Goal: Task Accomplishment & Management: Manage account settings

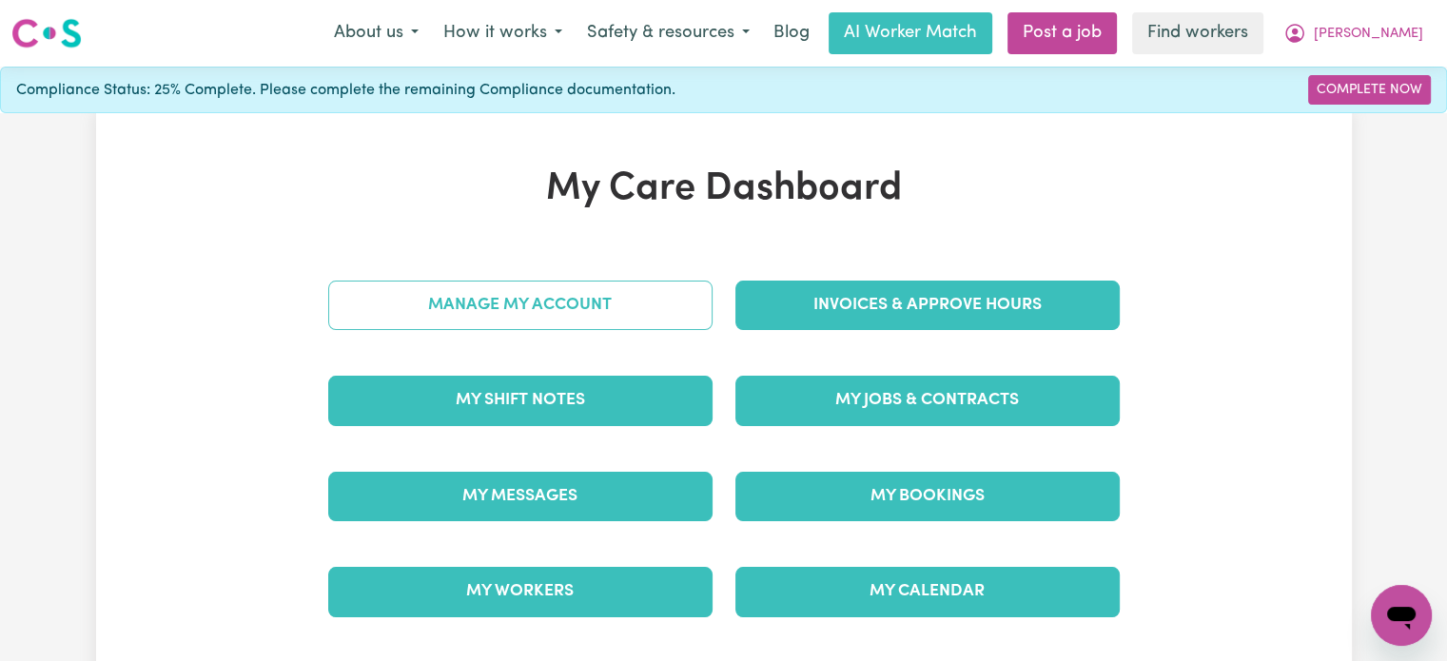
click at [534, 316] on link "Manage My Account" at bounding box center [520, 305] width 384 height 49
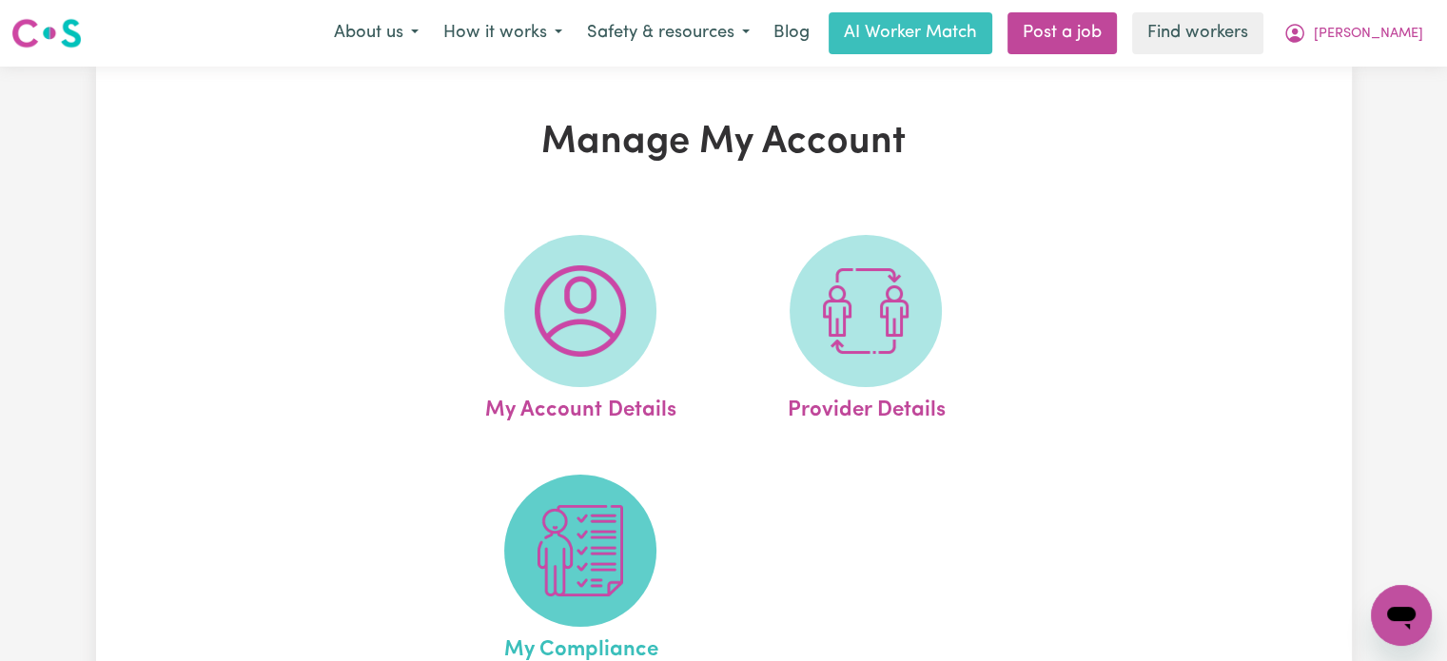
click at [595, 564] on img at bounding box center [580, 550] width 91 height 91
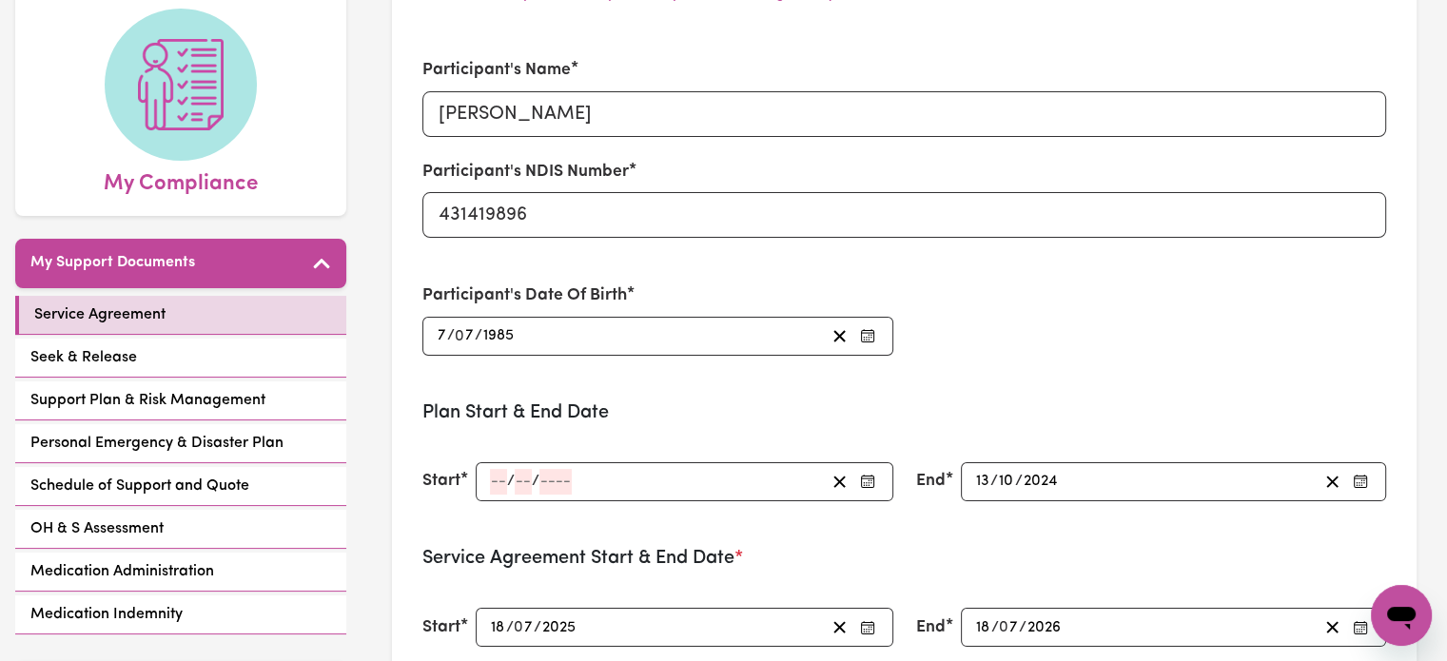
scroll to position [190, 0]
click at [500, 479] on input "number" at bounding box center [498, 481] width 17 height 26
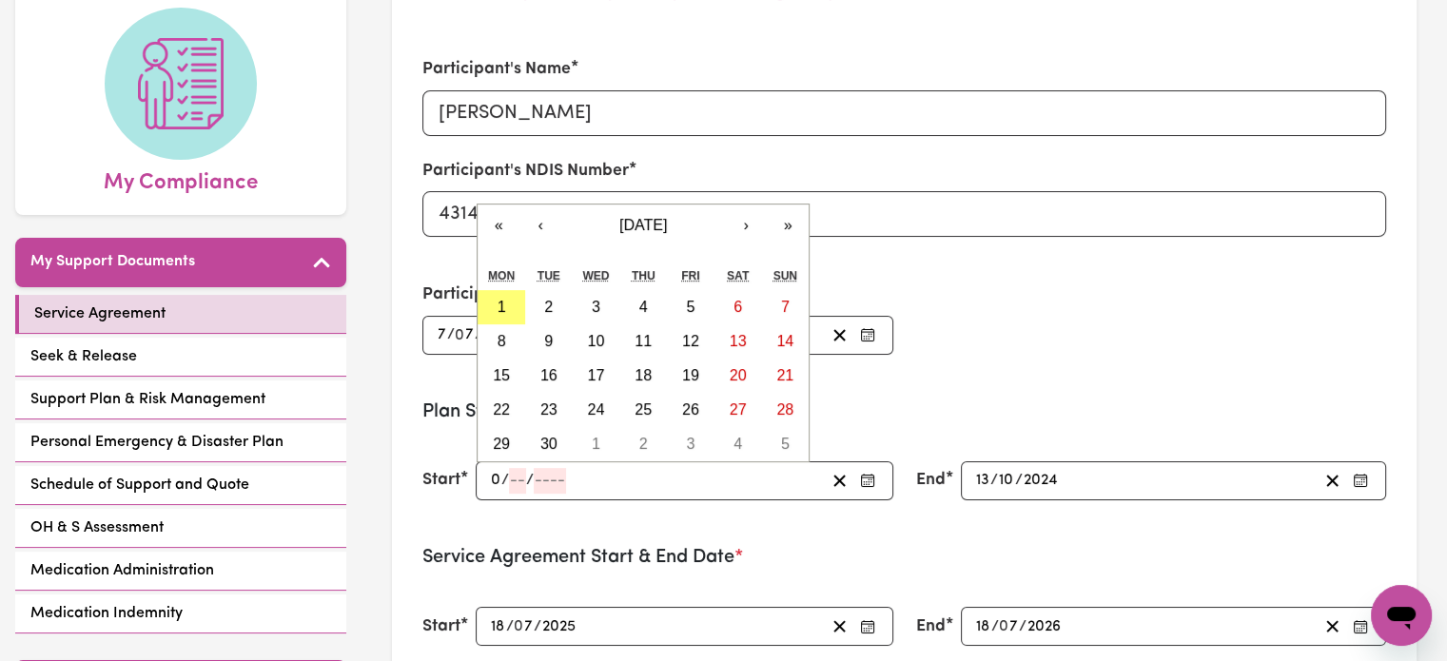
type input "09"
type input "04"
type input "0002-04-09"
type input "9"
type input "4"
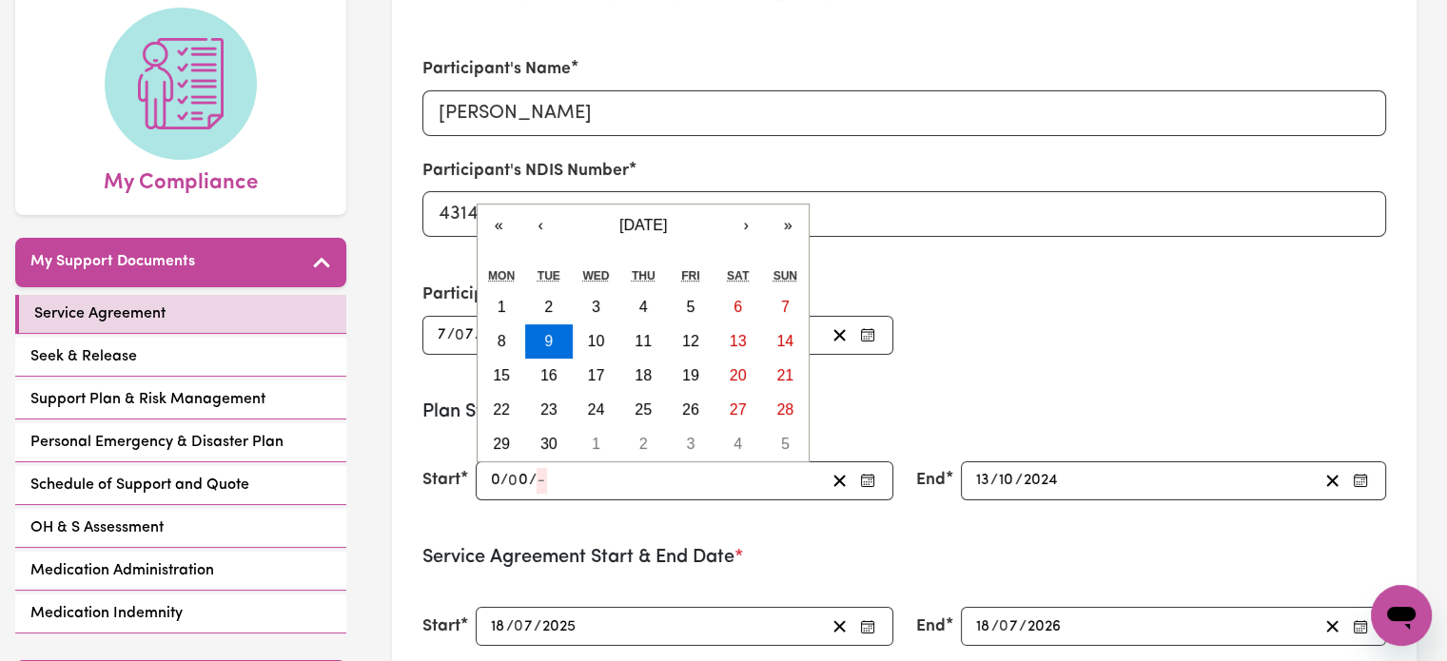
type input "2"
type input "0020-04-09"
type input "20"
type input "0202-04-09"
type input "202"
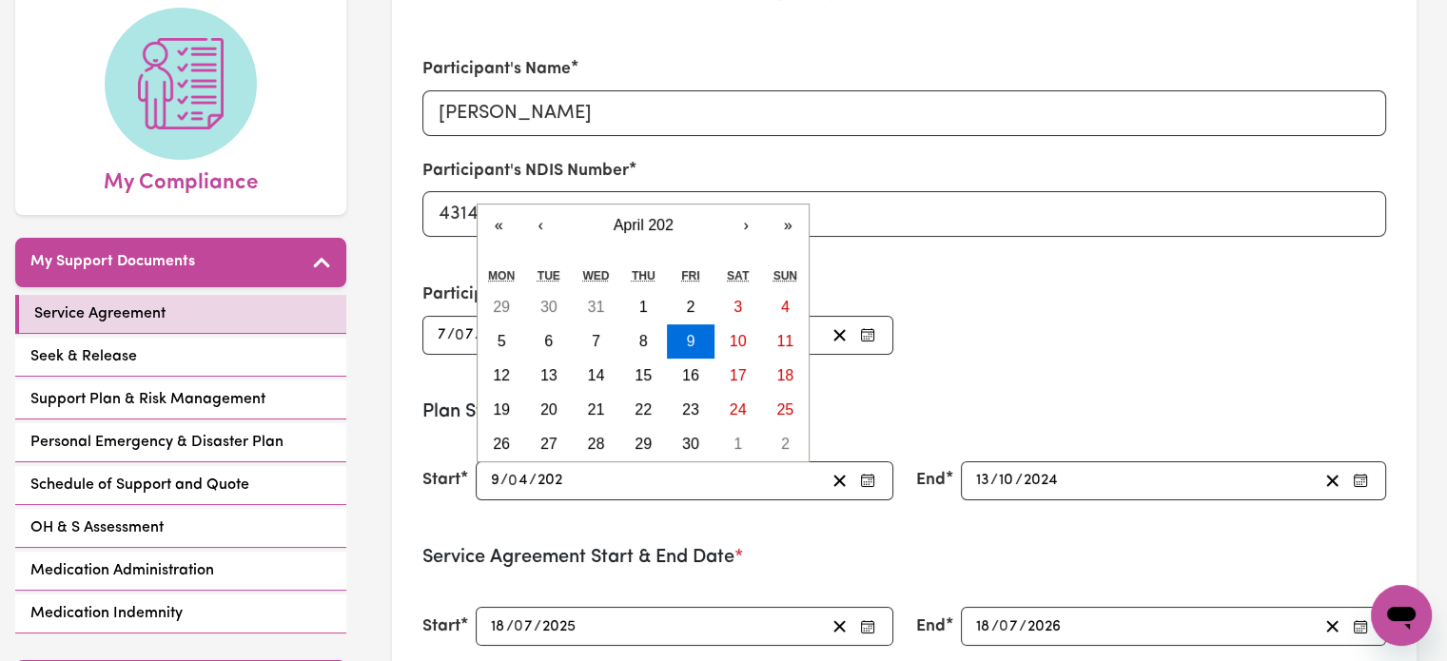
type input "2024-04-09"
type input "2024"
click at [987, 479] on input "13" at bounding box center [982, 481] width 15 height 26
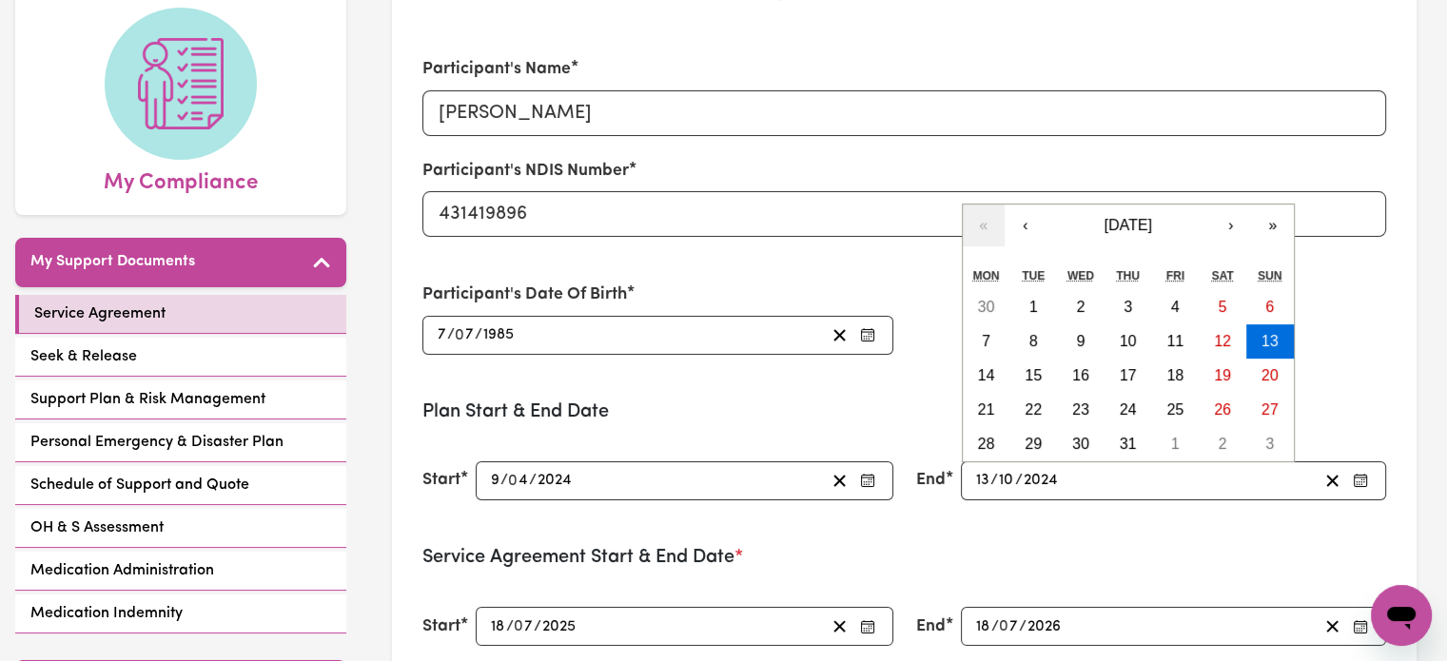
type input "0"
type input "2024-10-09"
type input "9"
type input "0"
type input "2024-04-09"
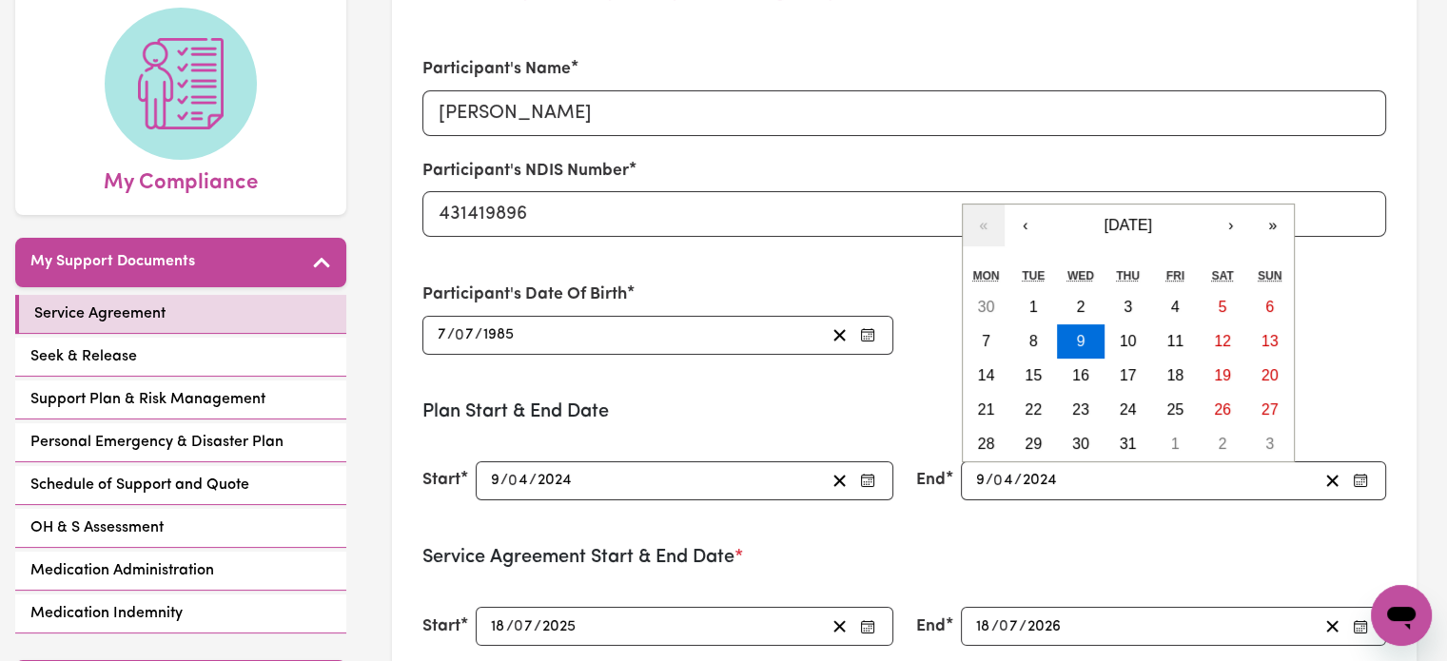
type input "4"
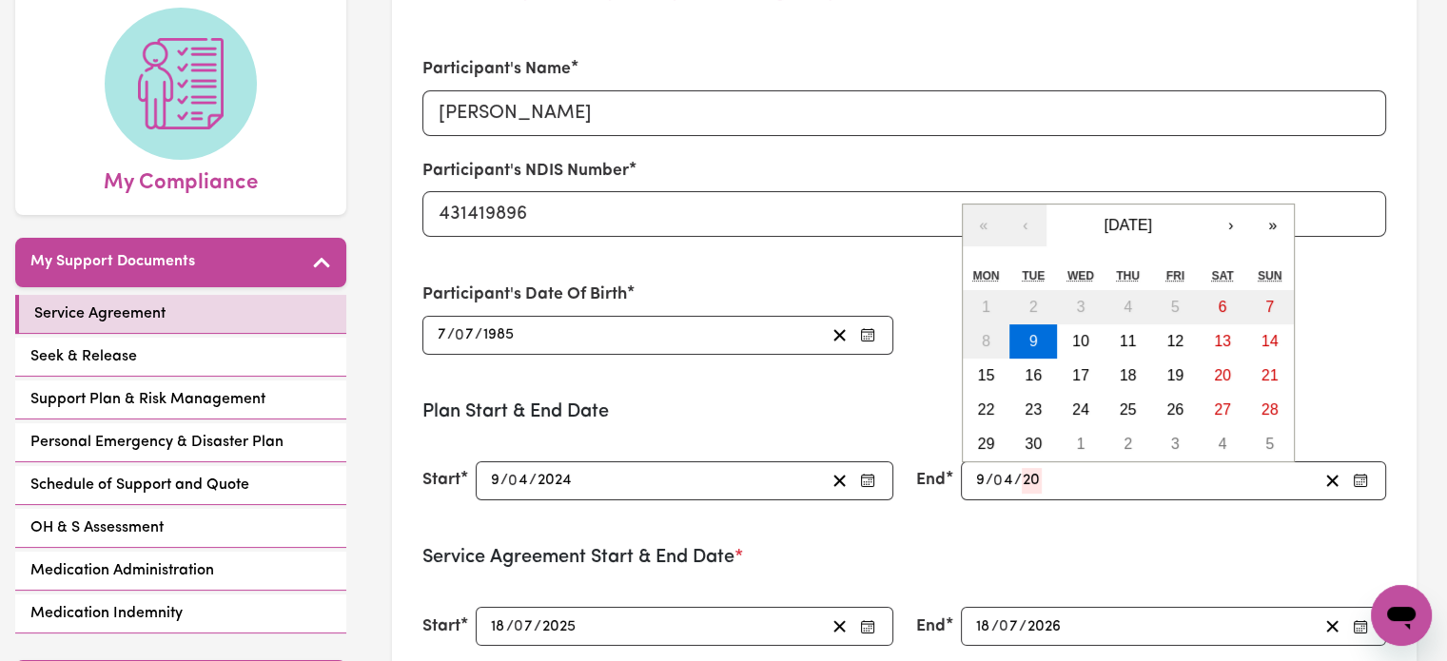
type input "202"
type input "2026-04-09"
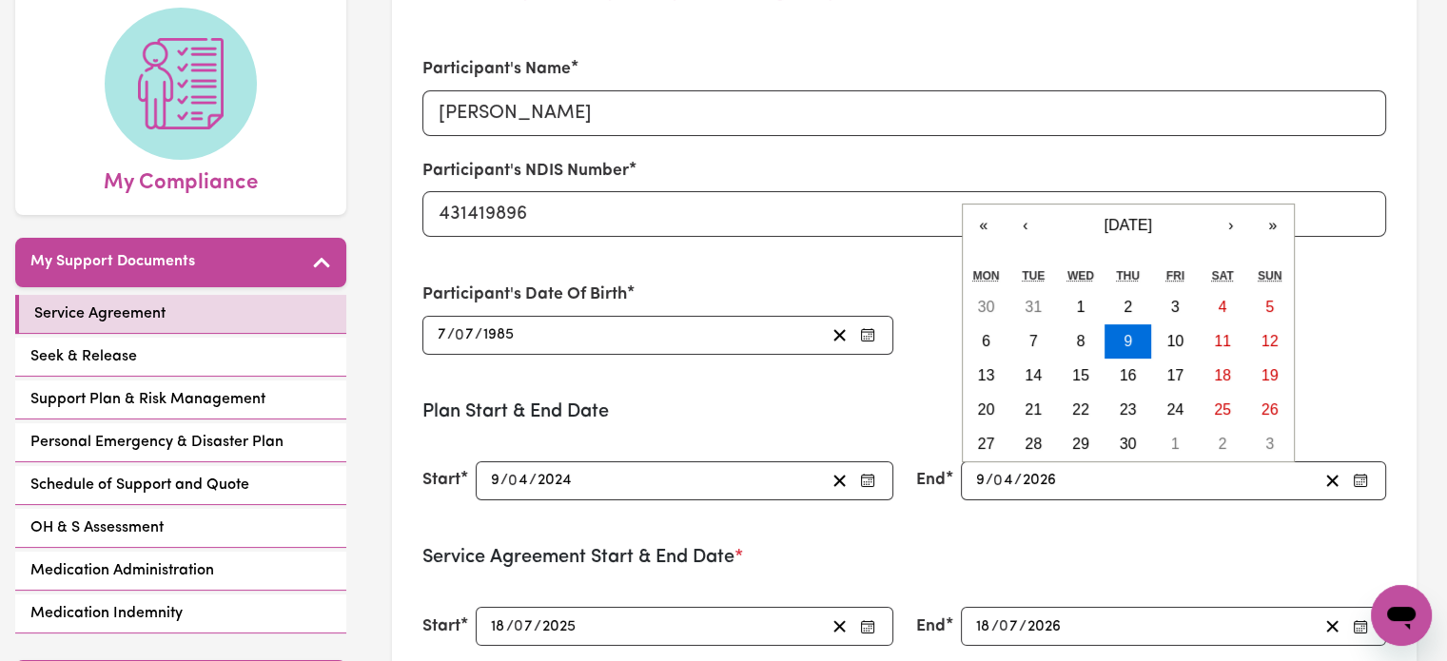
type input "2026"
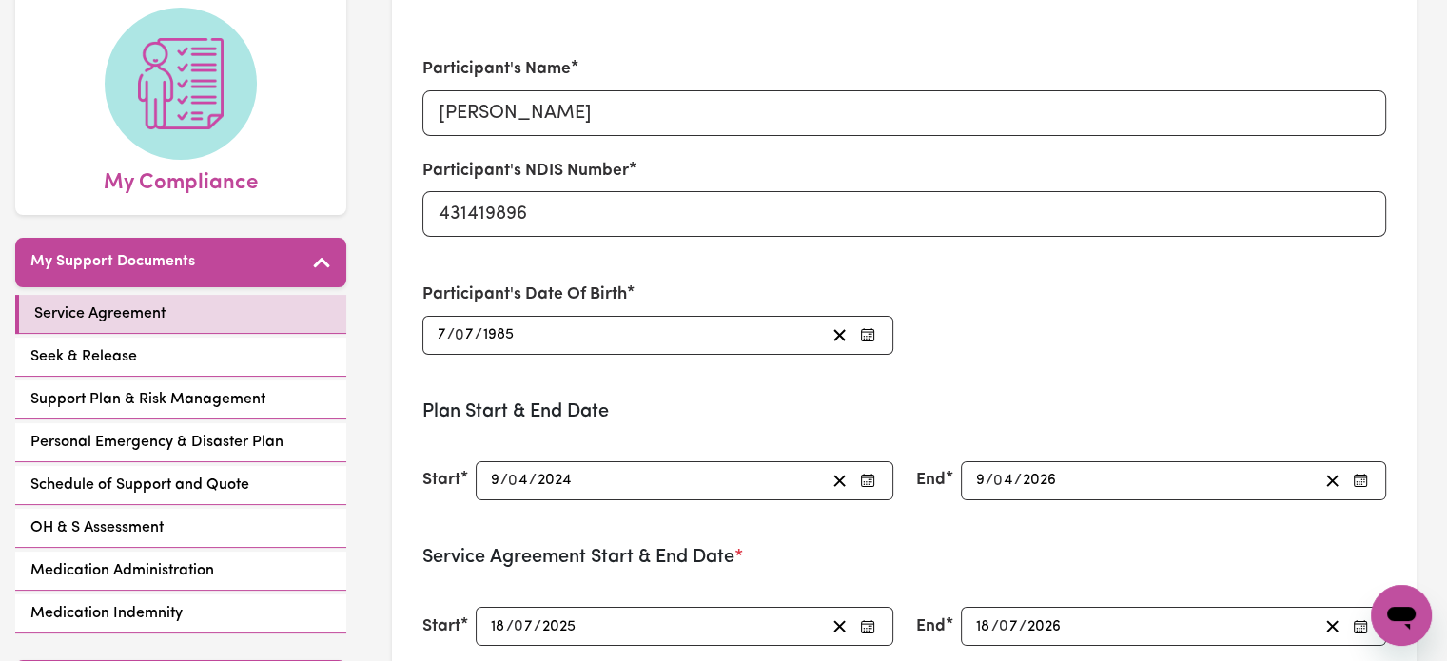
click at [1037, 578] on div "Service Agreement Start & End Date * Start 2025-07-18 18 / 0 7 / 2025 End 2026-…" at bounding box center [904, 608] width 964 height 124
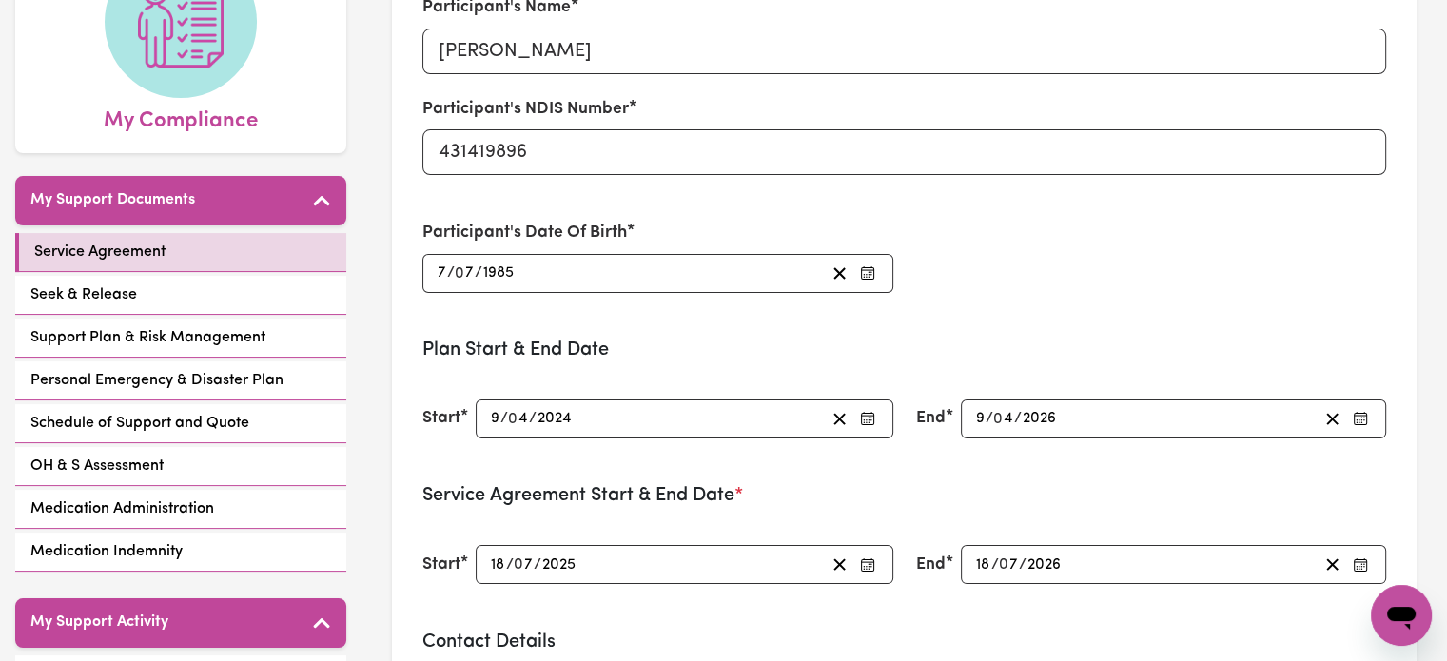
scroll to position [285, 0]
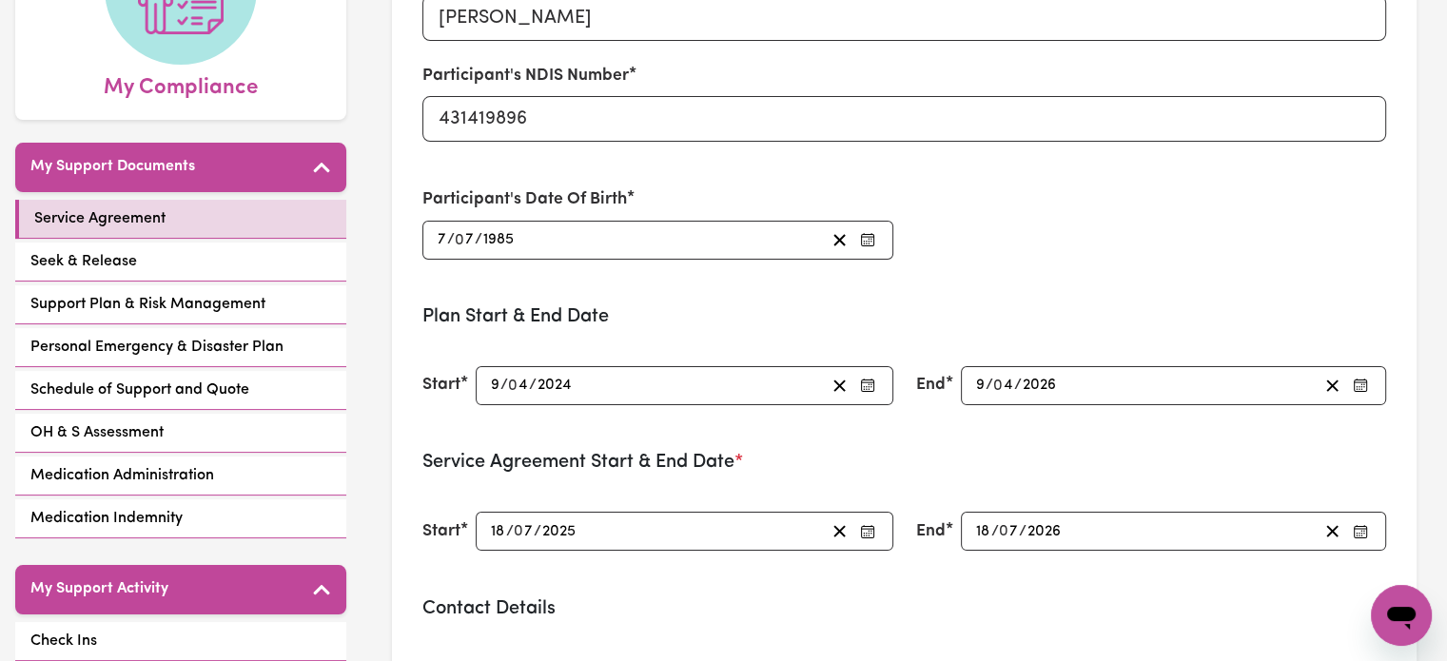
click at [986, 529] on input "18" at bounding box center [983, 532] width 16 height 26
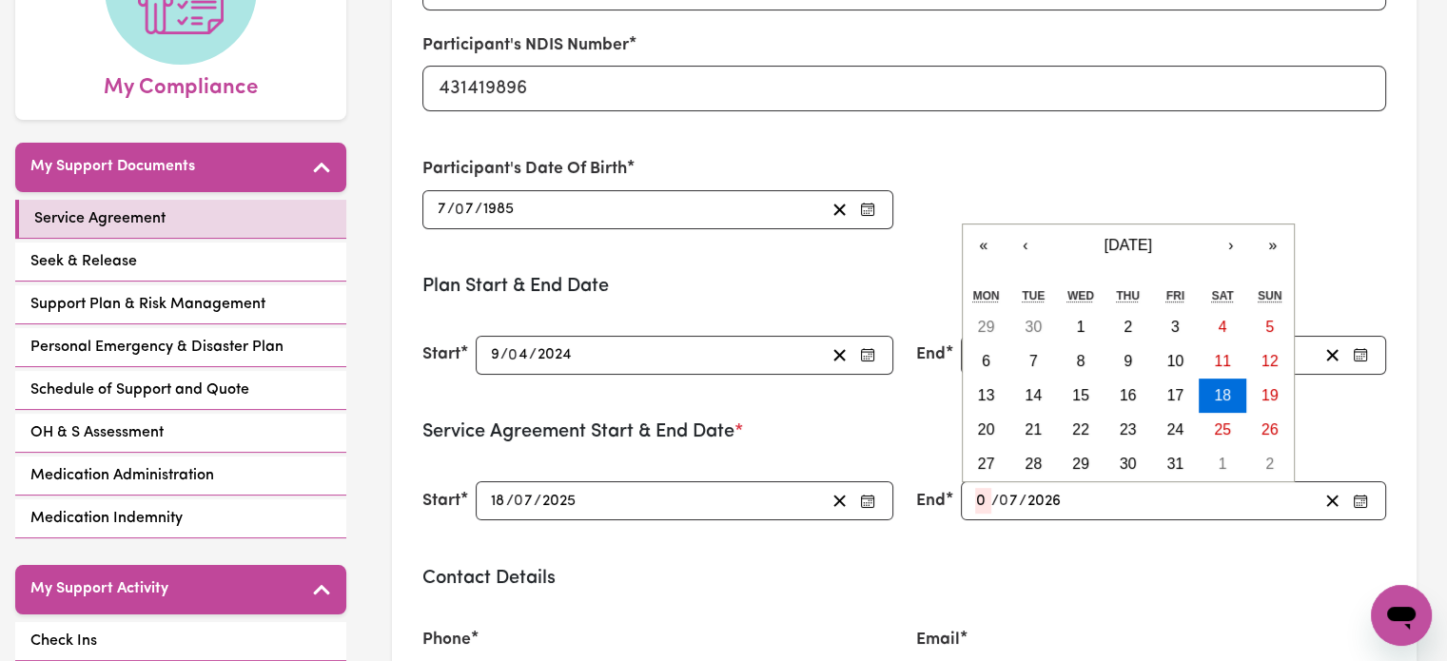
type input "9"
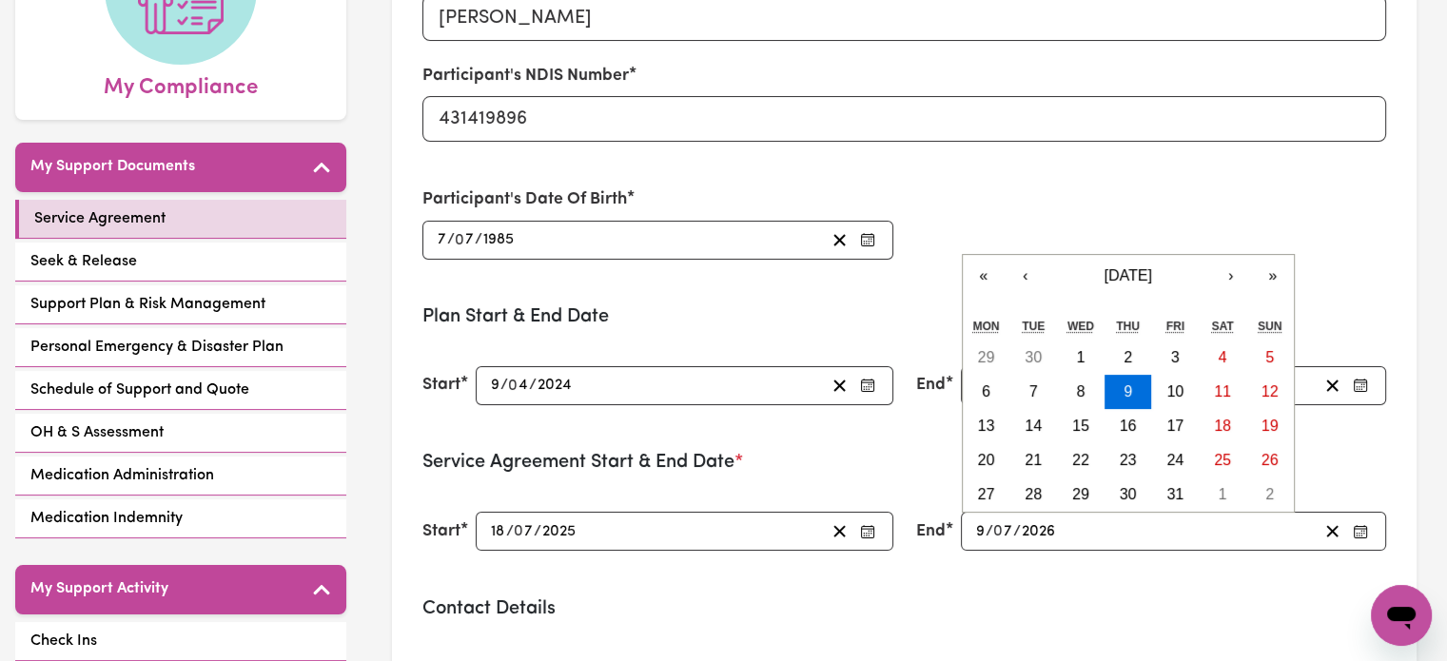
type input "2026-07-09"
type input "0"
type input "2024-10-13"
type input "13"
type input "10"
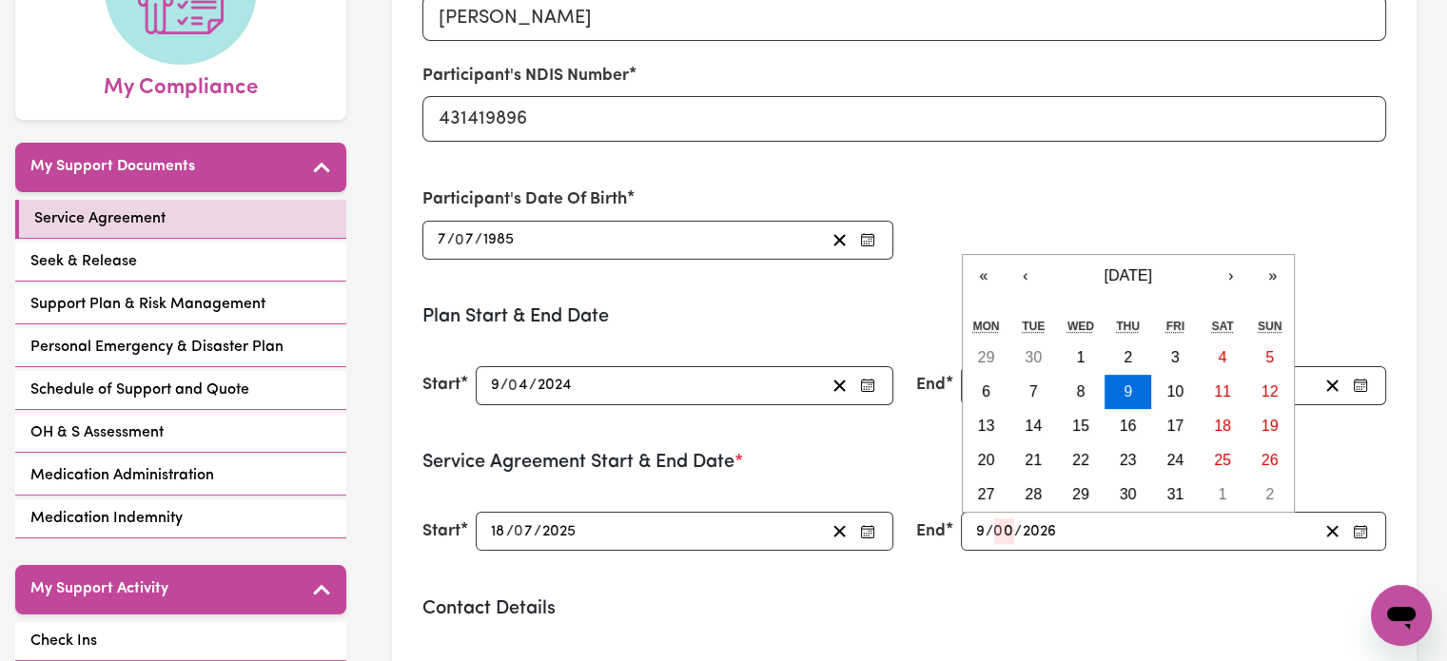
type input "2024"
type input "2026-07-18"
type input "18"
type input "74"
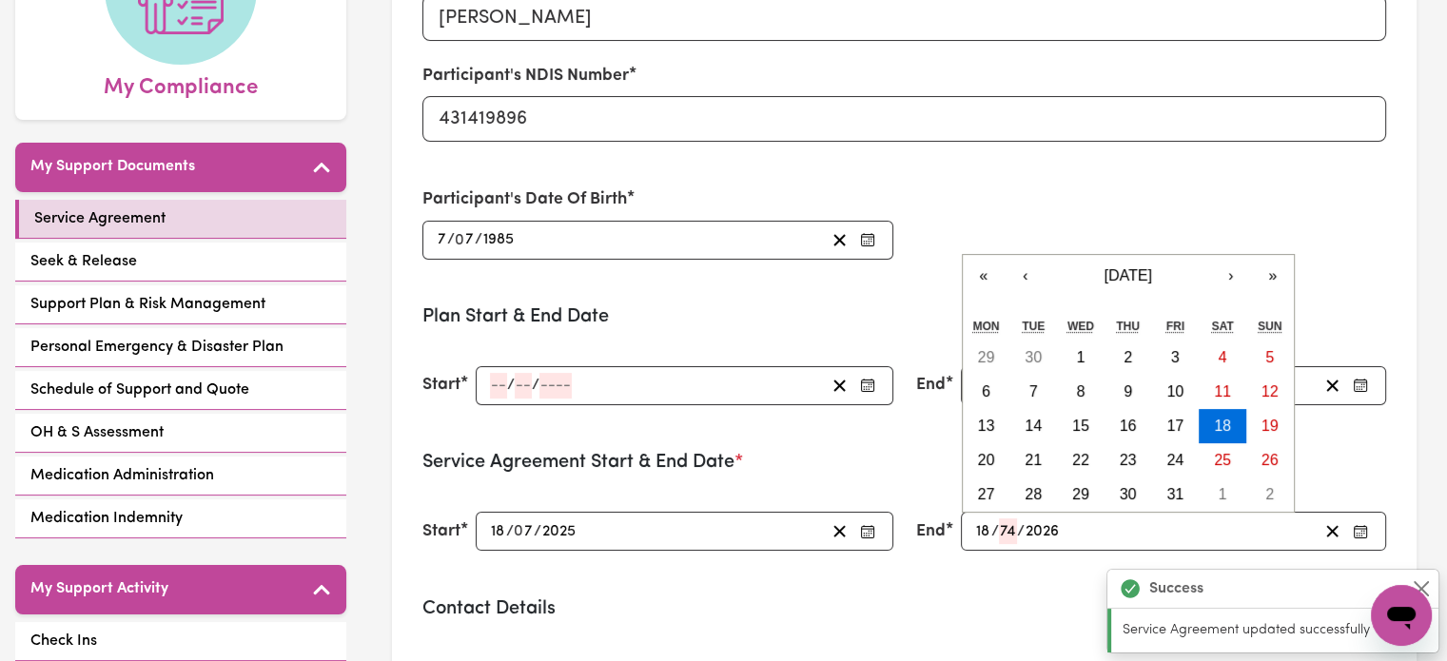
type input "2"
type input "2024-04-09"
type input "9"
type input "4"
type input "2024"
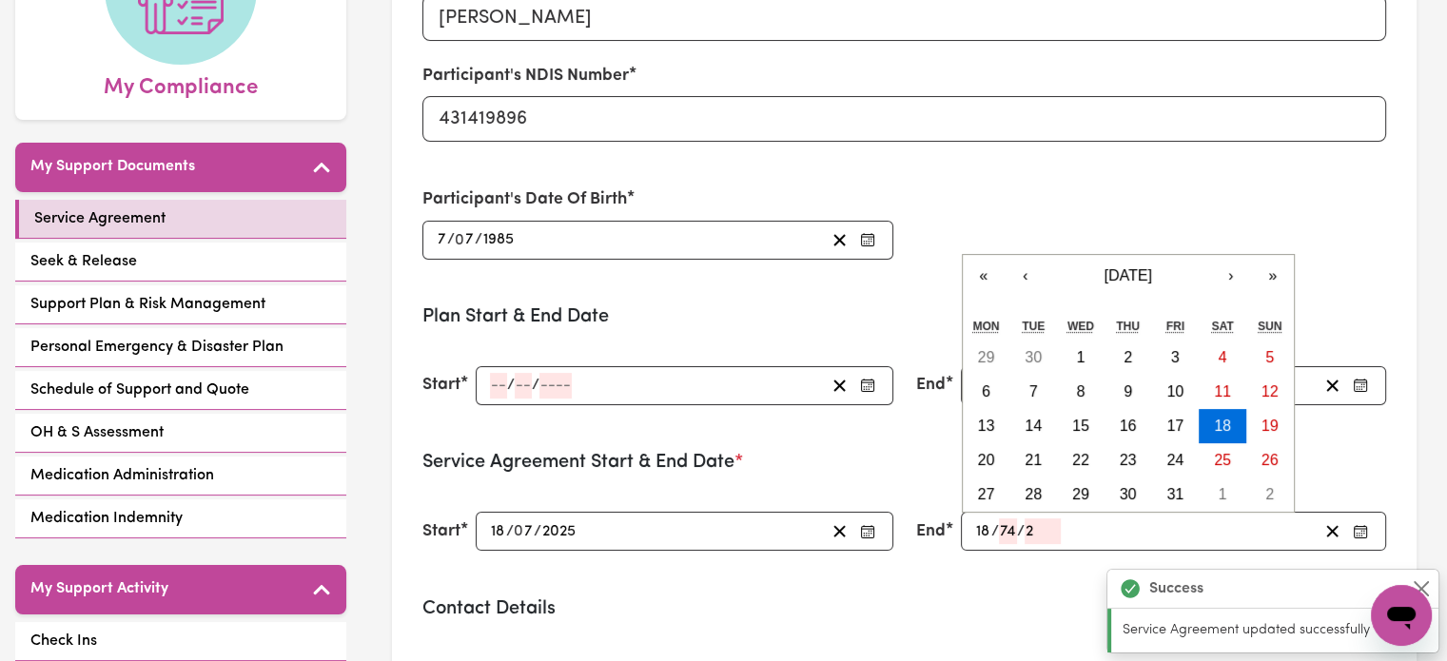
type input "2026-04-09"
type input "9"
type input "4"
type input "2026"
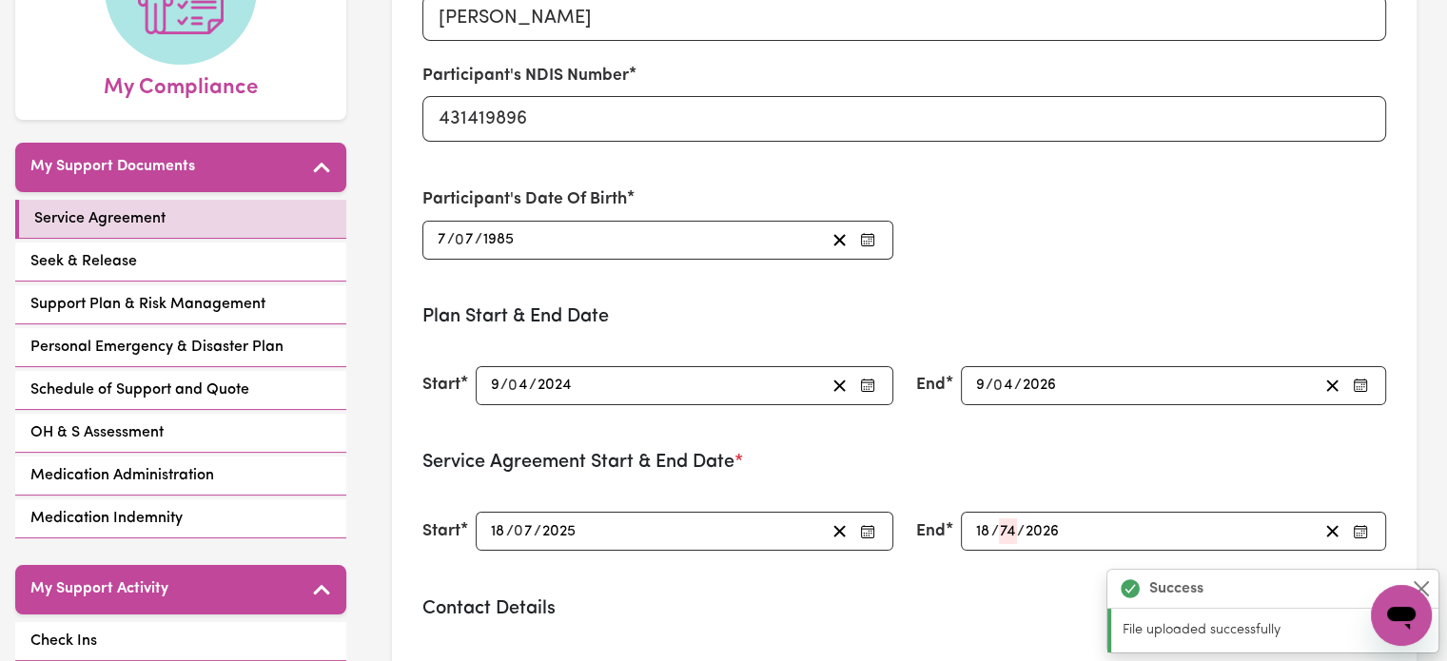
click at [915, 586] on form "Participant's Name Murray Hurst Participant's NDIS Number 431419896 Participant…" at bounding box center [904, 667] width 964 height 1456
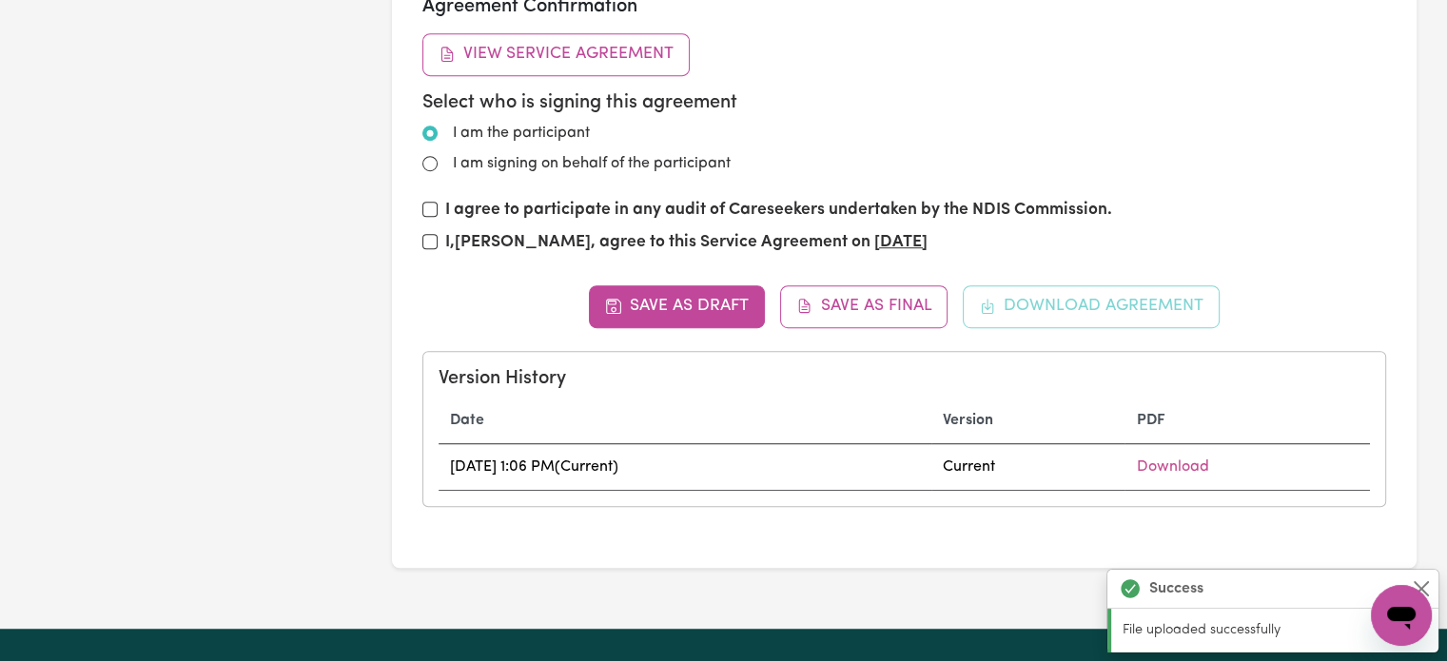
scroll to position [1332, 0]
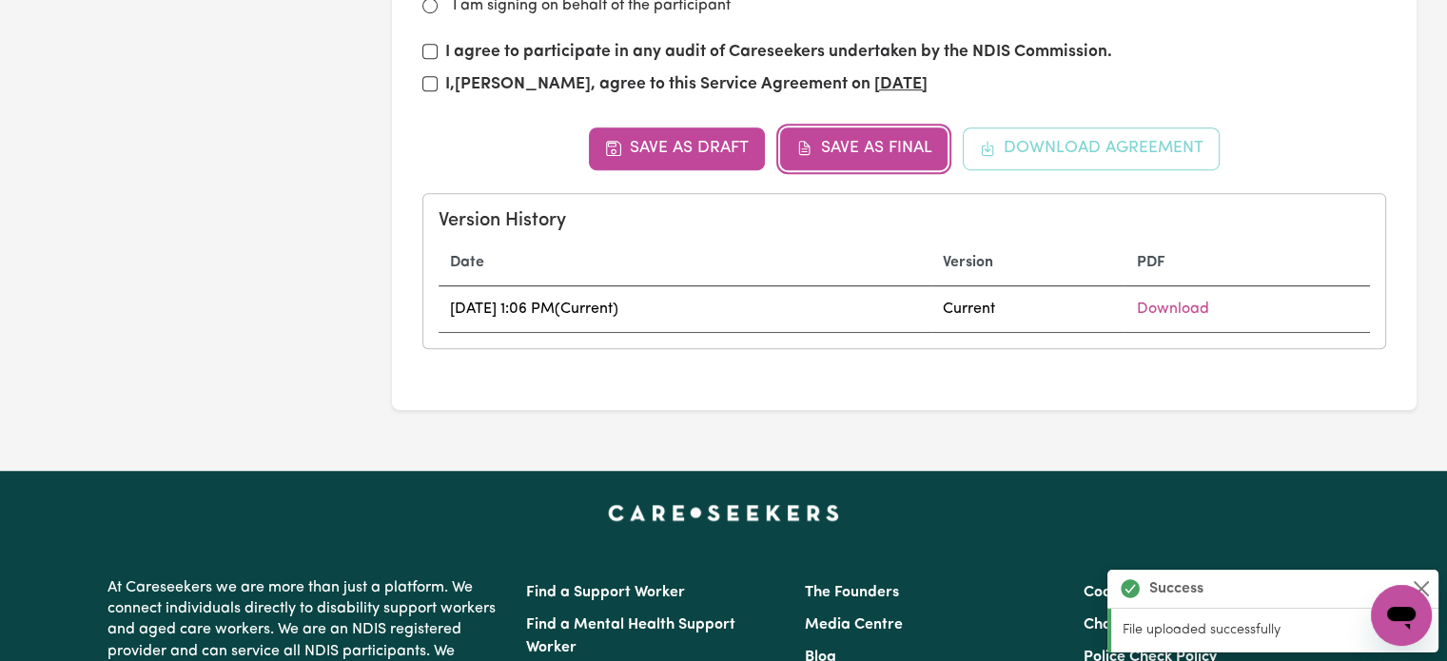
click at [847, 158] on button "Save as Final" at bounding box center [864, 148] width 168 height 42
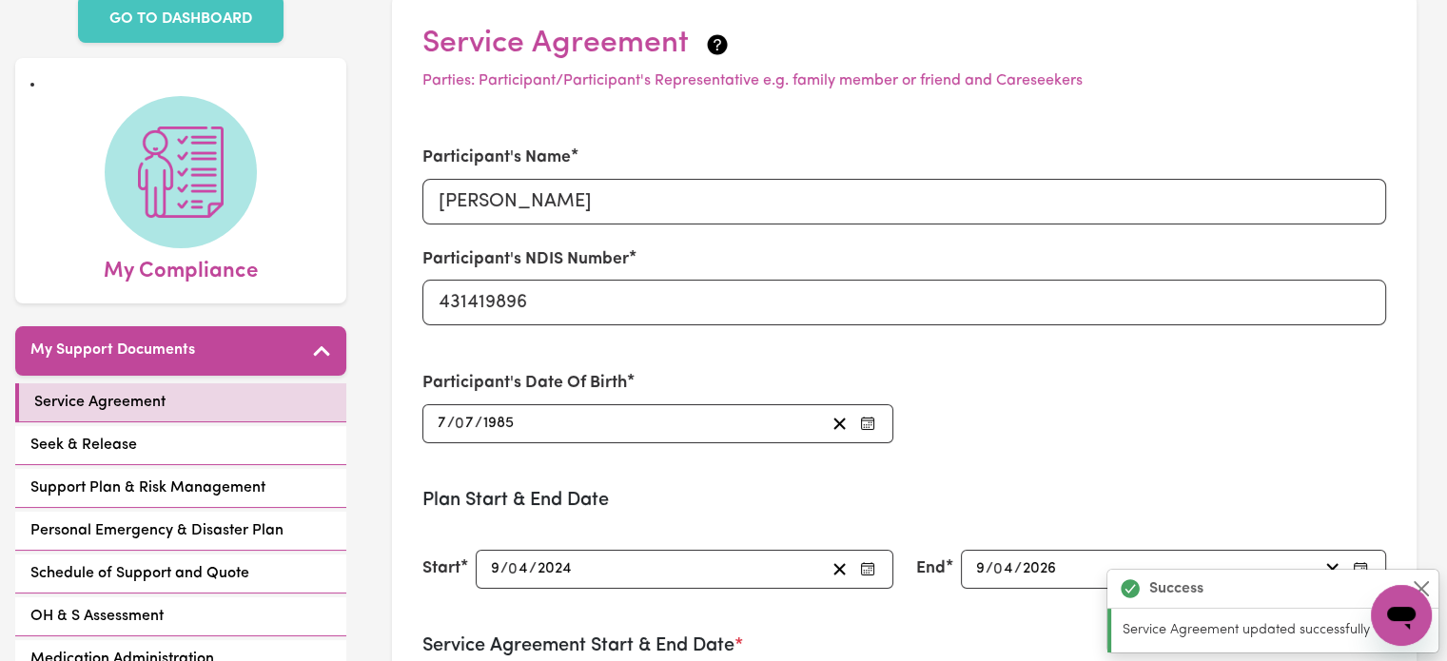
scroll to position [0, 0]
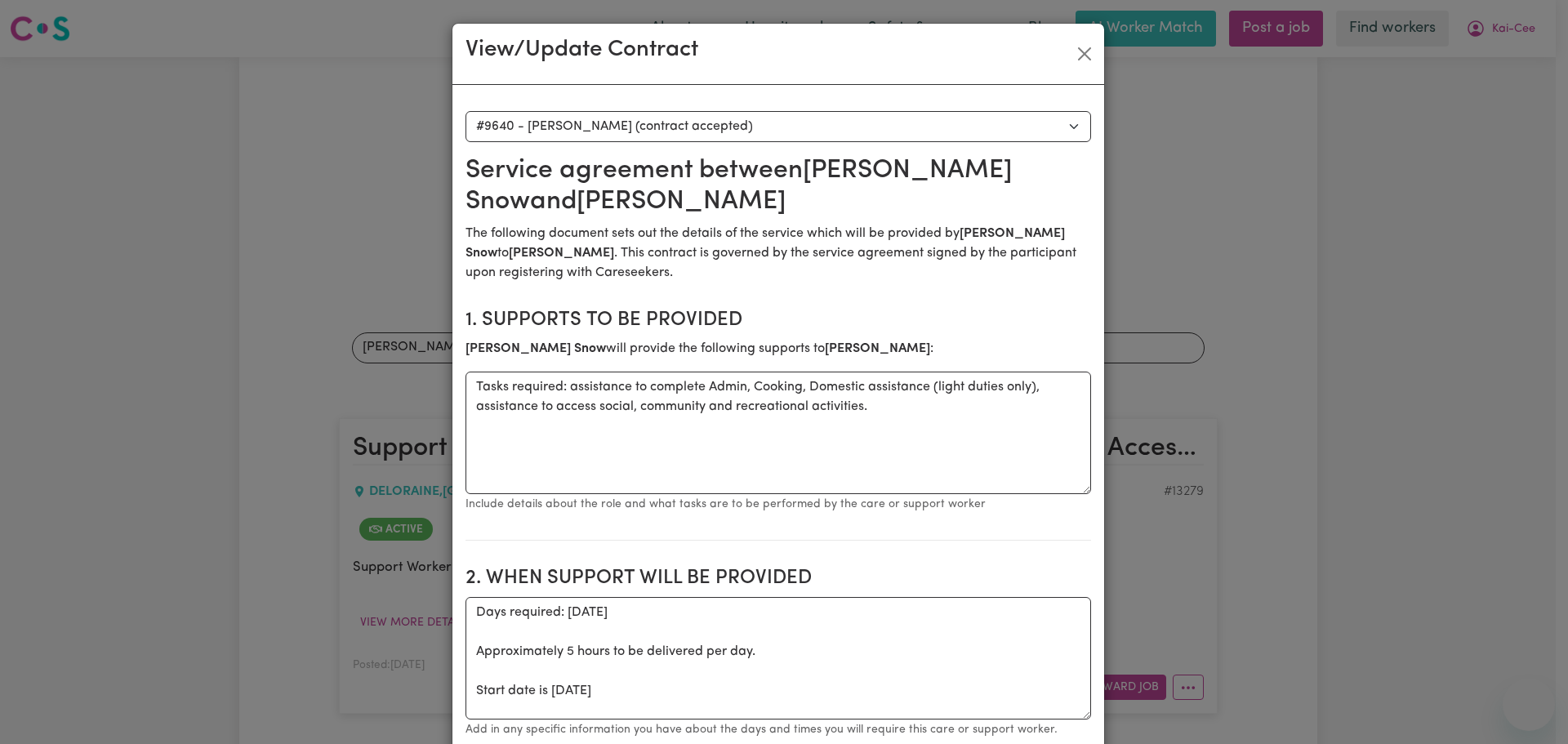
select select "9252"
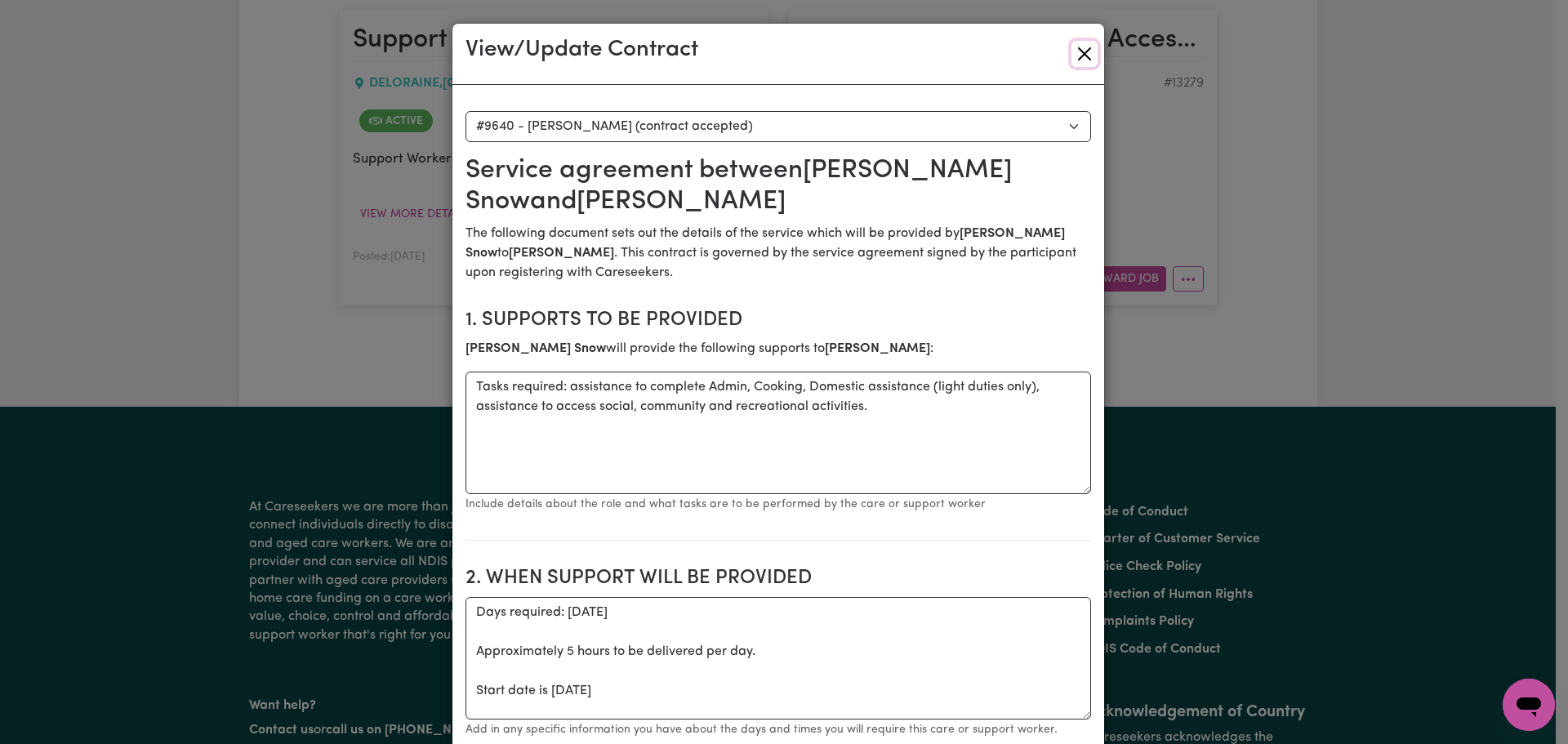
click at [1083, 42] on button "Close" at bounding box center [1084, 54] width 26 height 26
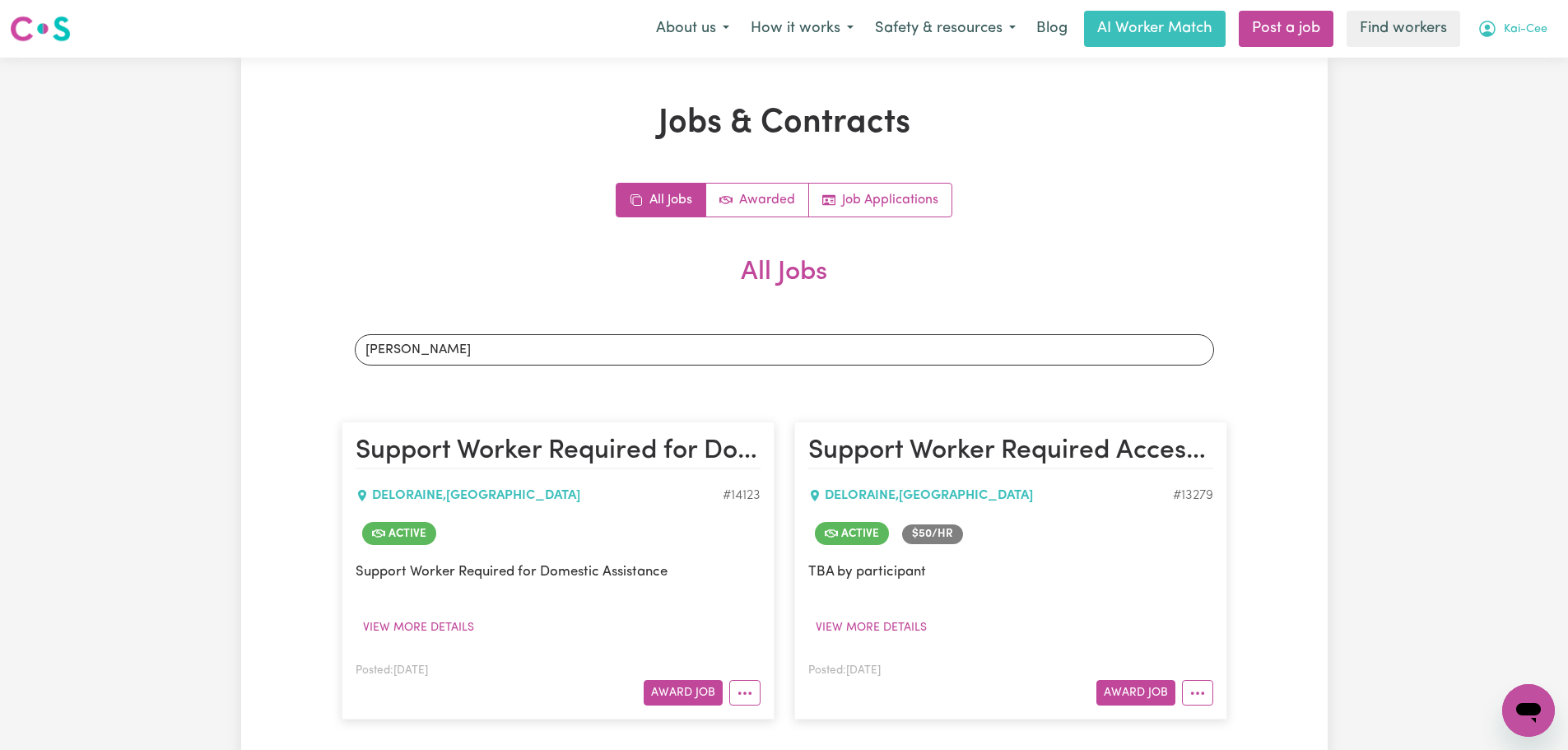
click at [1539, 29] on button "Kai-Cee" at bounding box center [1512, 29] width 92 height 35
click at [1504, 97] on link "Logout" at bounding box center [1492, 94] width 130 height 31
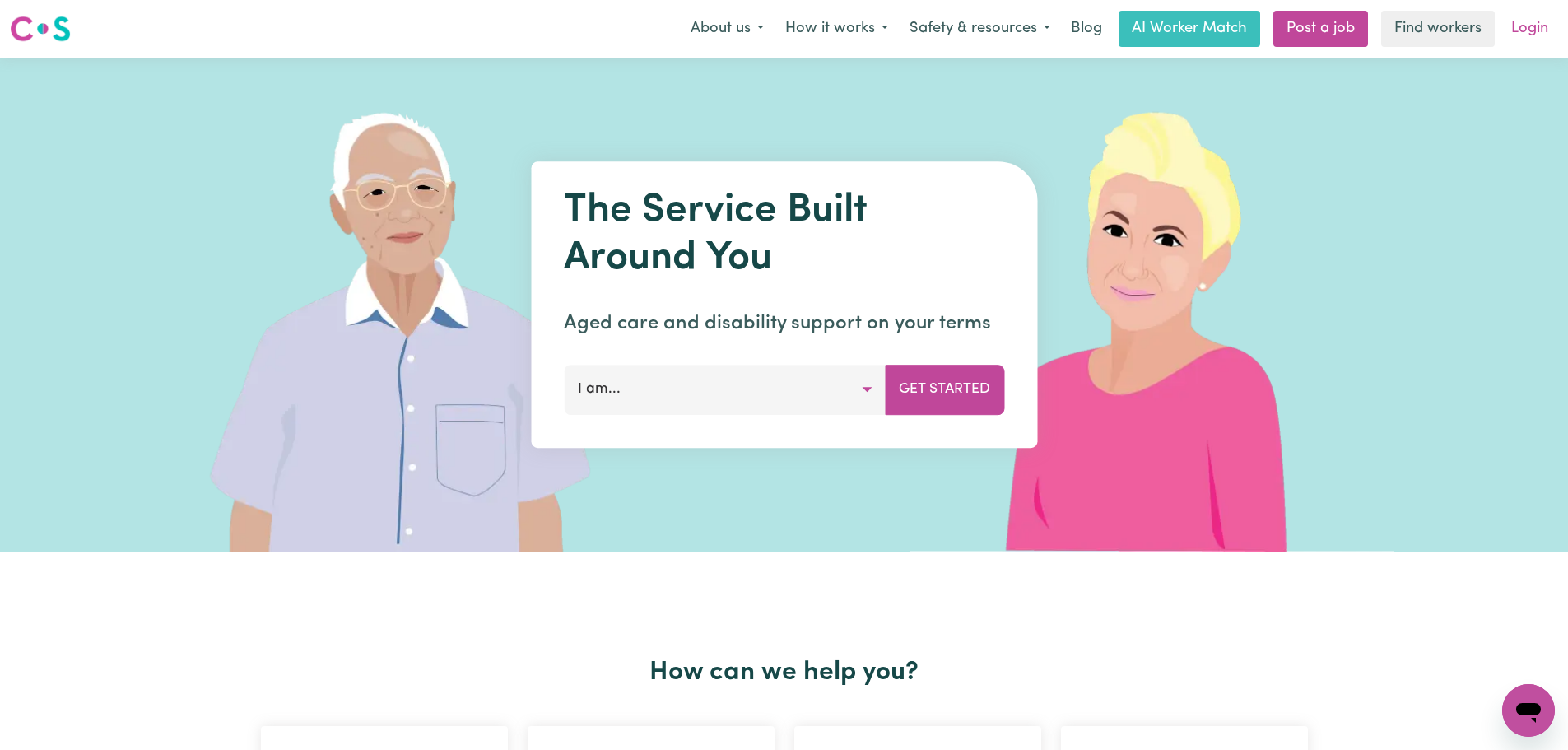
drag, startPoint x: 1504, startPoint y: 97, endPoint x: 1524, endPoint y: 18, distance: 81.5
click at [1524, 18] on link "Login" at bounding box center [1529, 29] width 57 height 36
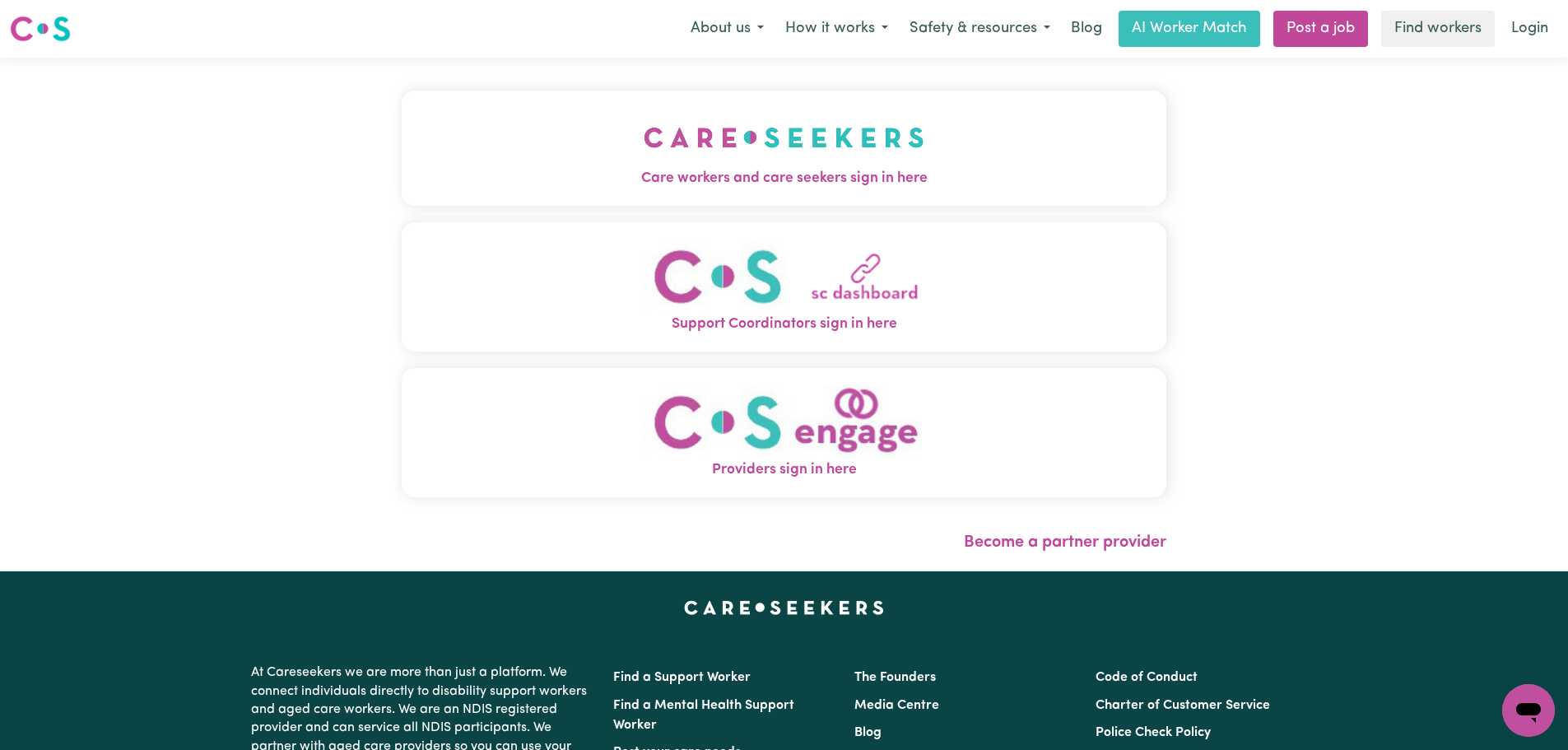
click at [643, 119] on img "Care workers and care seekers sign in here" at bounding box center [784, 138] width 280 height 61
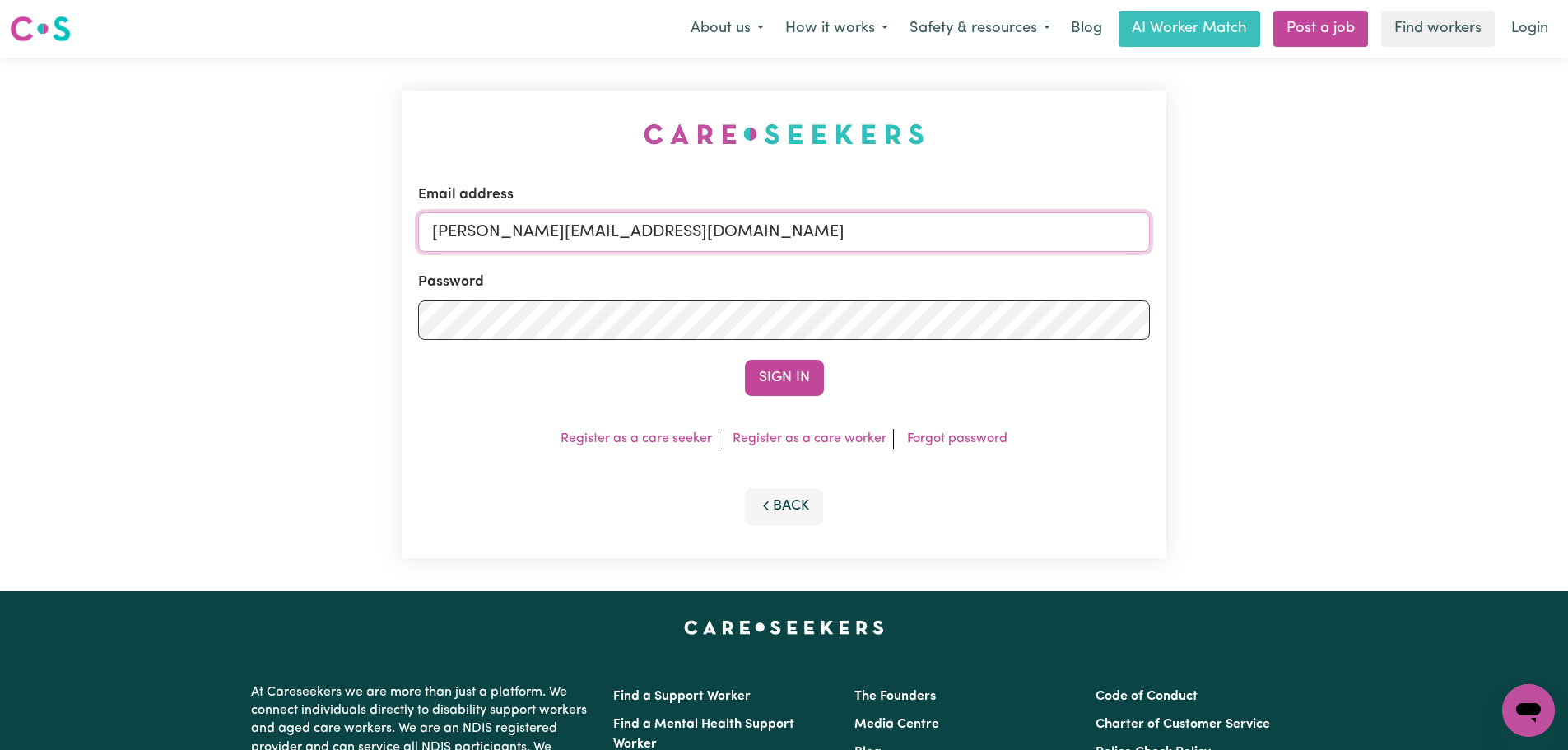
click at [772, 243] on input "[PERSON_NAME][EMAIL_ADDRESS][DOMAIN_NAME]" at bounding box center [784, 232] width 732 height 40
drag, startPoint x: 835, startPoint y: 229, endPoint x: 515, endPoint y: 221, distance: 320.1
click at [515, 221] on input "[EMAIL_ADDRESS][DOMAIN_NAME]" at bounding box center [784, 232] width 732 height 40
type input "[EMAIL_ADDRESS][DOMAIN_NAME]"
click at [752, 376] on button "Sign In" at bounding box center [784, 378] width 79 height 36
